Goal: Check status

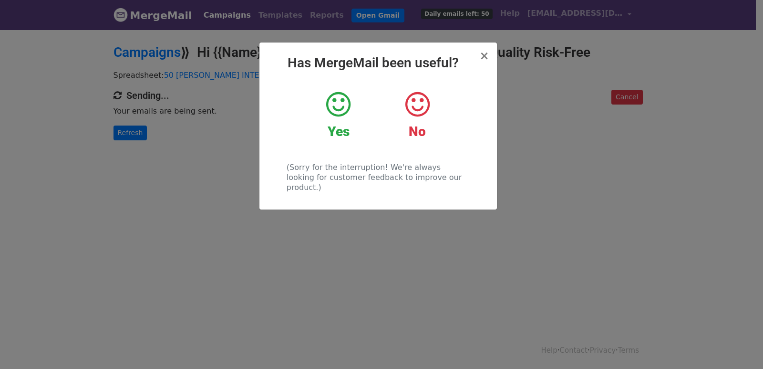
click at [156, 150] on div "× Has MergeMail been useful? Yes No (Sorry for the interruption! We're always l…" at bounding box center [381, 199] width 763 height 340
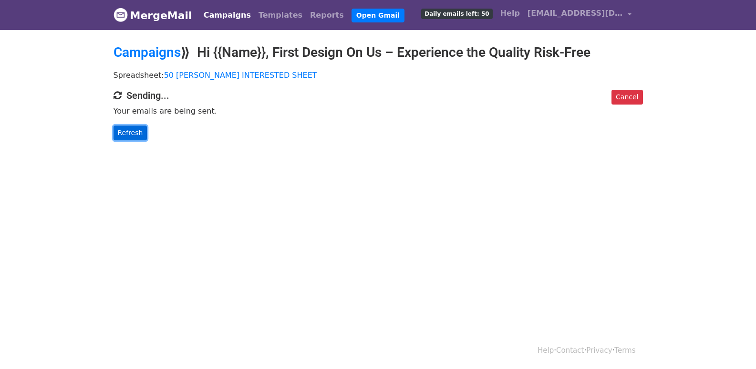
click at [127, 129] on link "Refresh" at bounding box center [131, 132] width 34 height 15
click at [135, 132] on link "Refresh" at bounding box center [131, 132] width 34 height 15
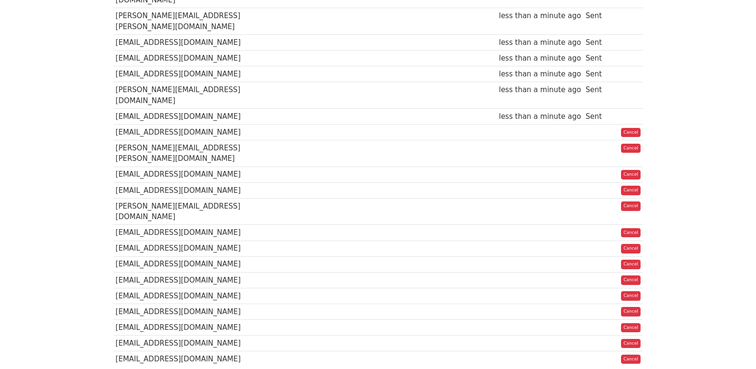
scroll to position [18, 0]
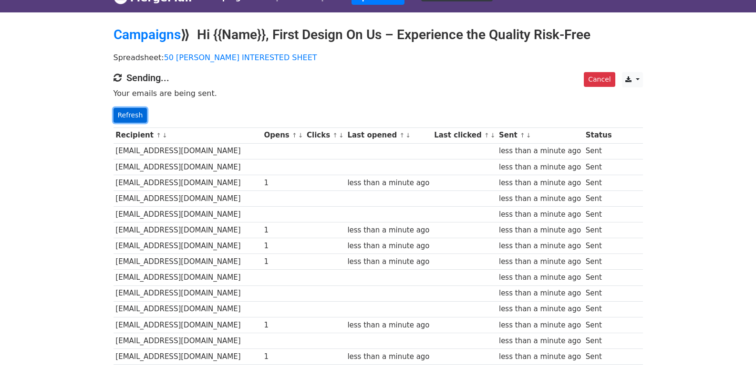
click at [134, 116] on link "Refresh" at bounding box center [131, 115] width 34 height 15
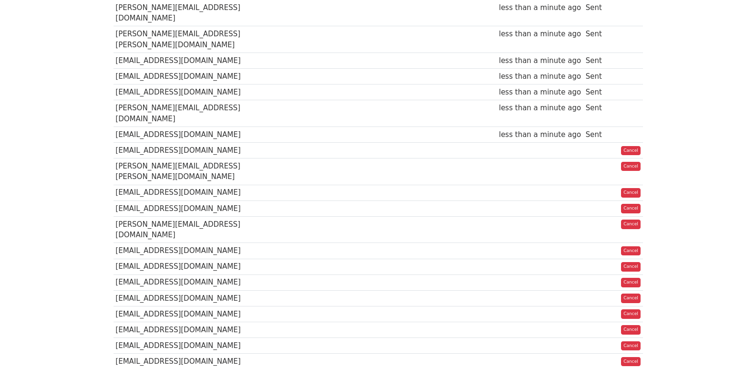
scroll to position [653, 0]
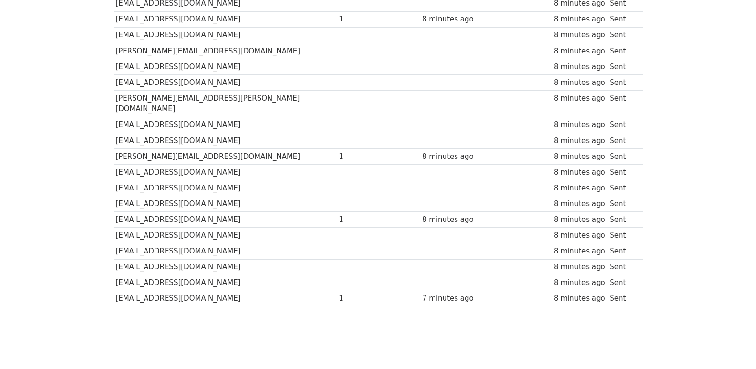
scroll to position [648, 0]
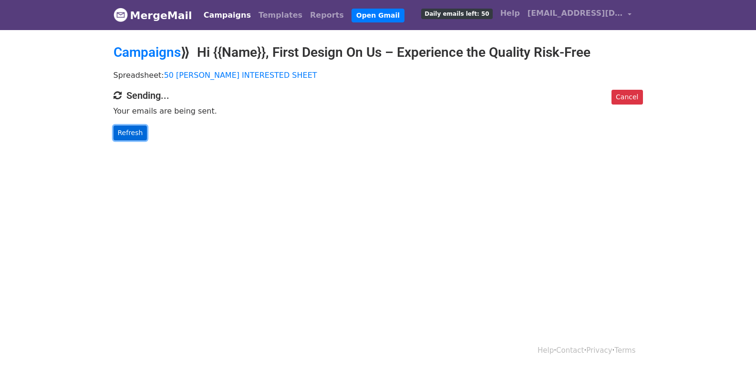
click at [126, 136] on link "Refresh" at bounding box center [131, 132] width 34 height 15
click at [142, 132] on link "Refresh" at bounding box center [131, 132] width 34 height 15
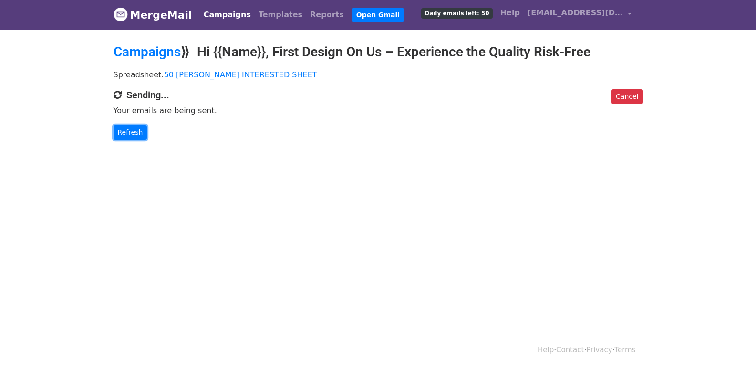
scroll to position [1, 0]
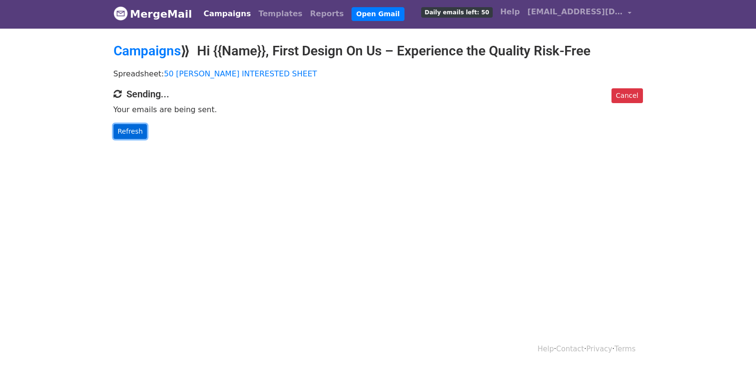
click at [135, 137] on link "Refresh" at bounding box center [131, 131] width 34 height 15
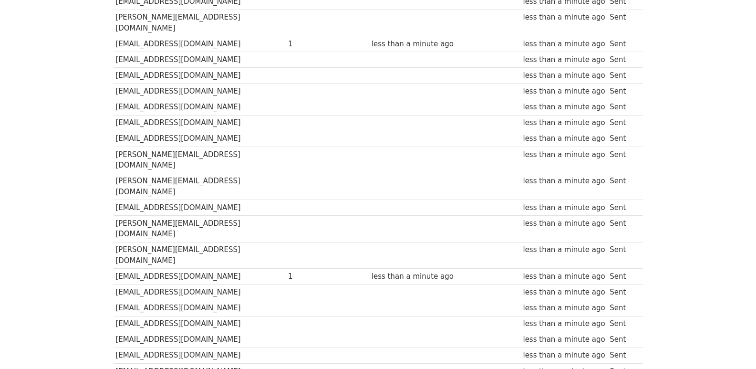
scroll to position [664, 0]
